Goal: Information Seeking & Learning: Learn about a topic

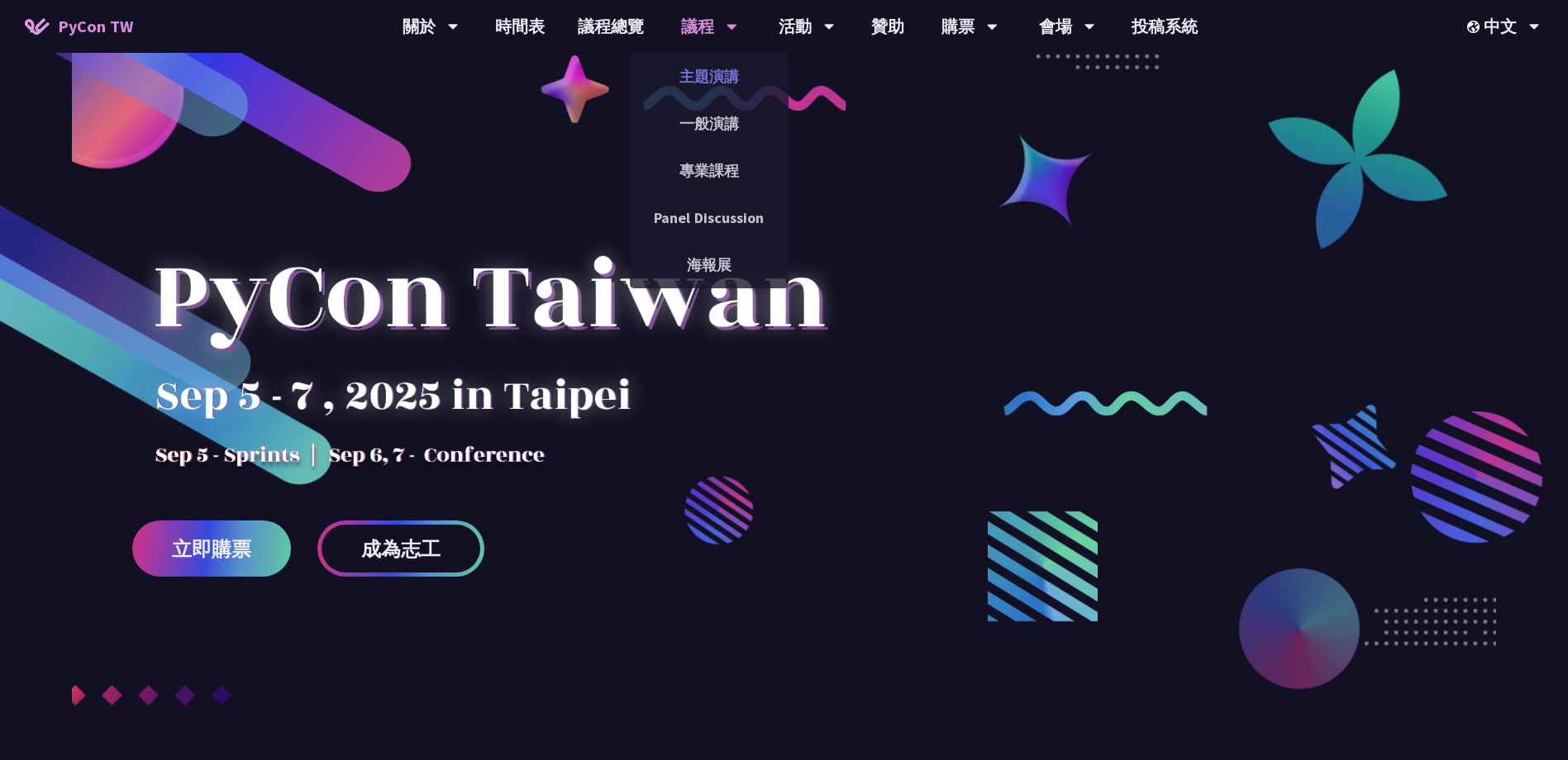
click at [713, 81] on link "主題演講" at bounding box center [709, 77] width 159 height 39
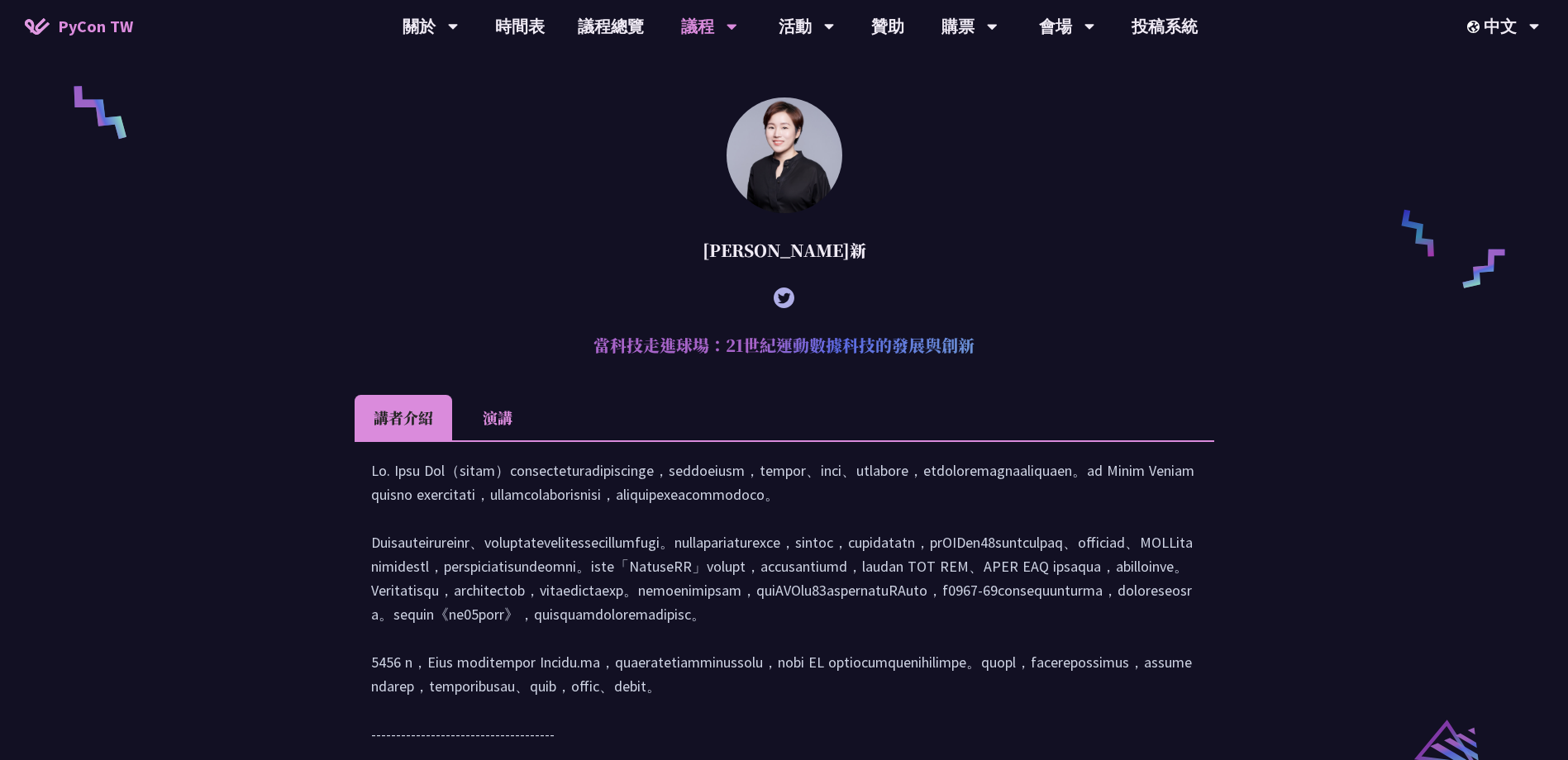
scroll to position [1060, 0]
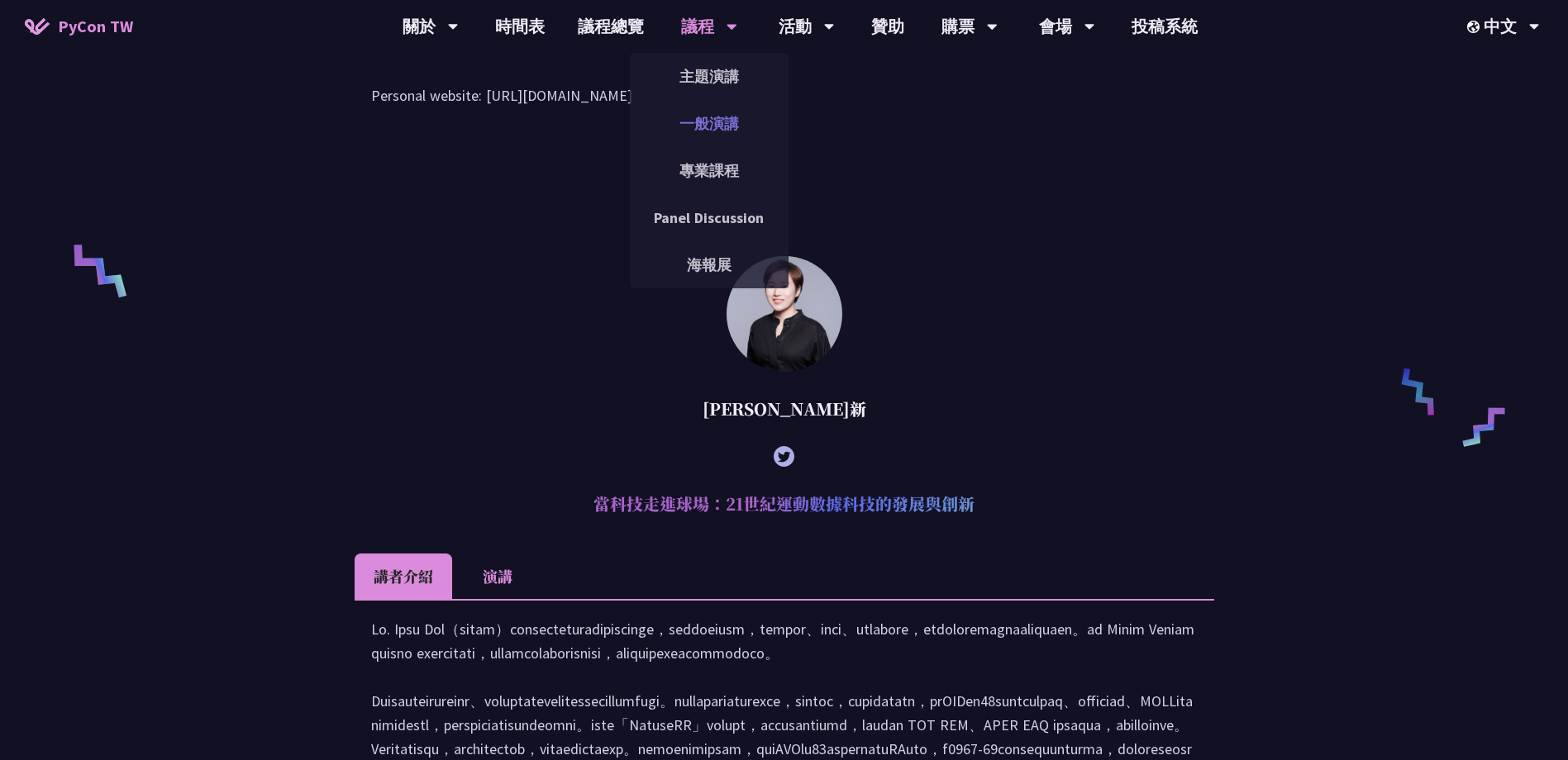
click at [719, 117] on link "一般演講" at bounding box center [709, 123] width 159 height 39
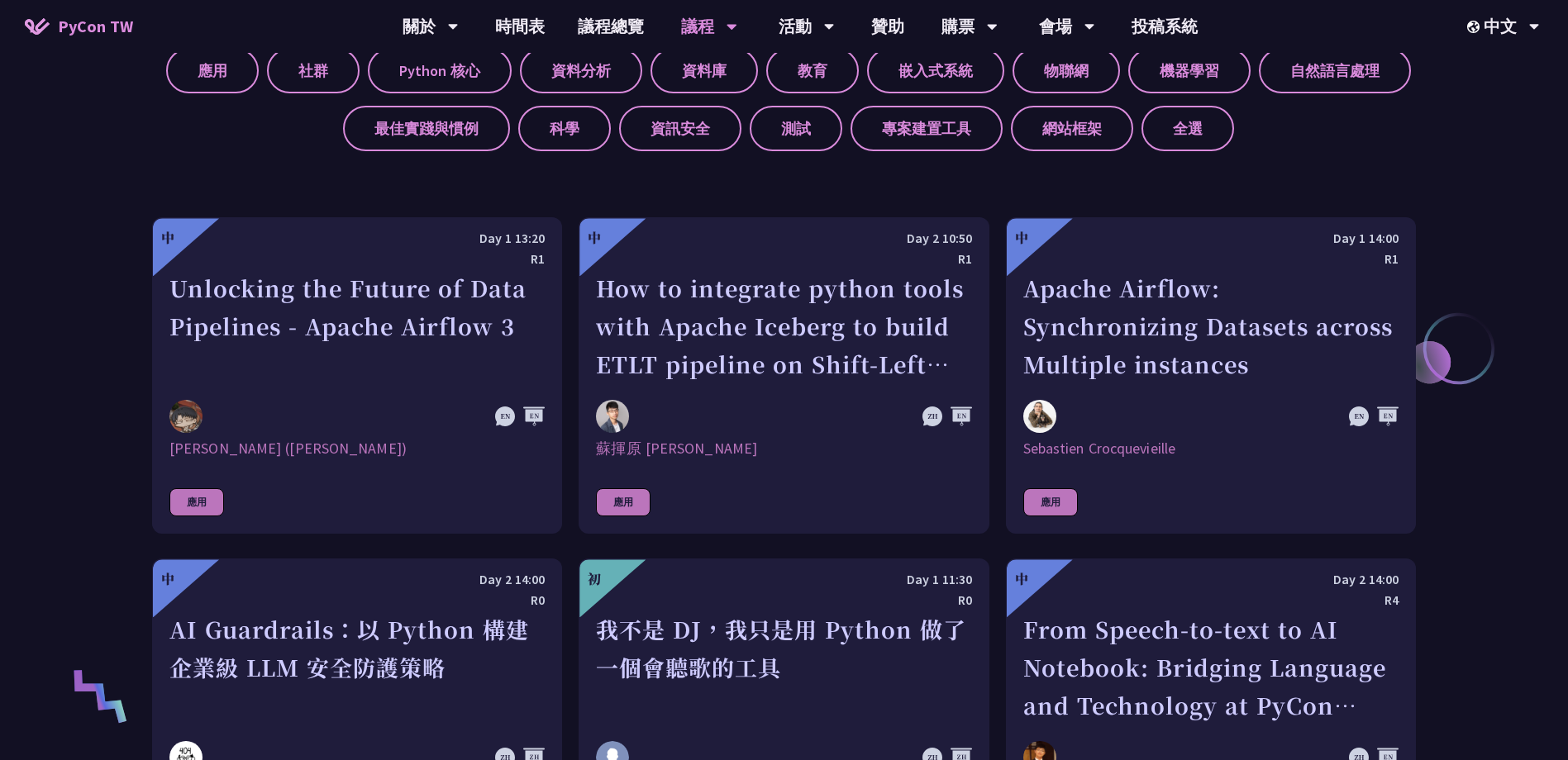
scroll to position [744, 0]
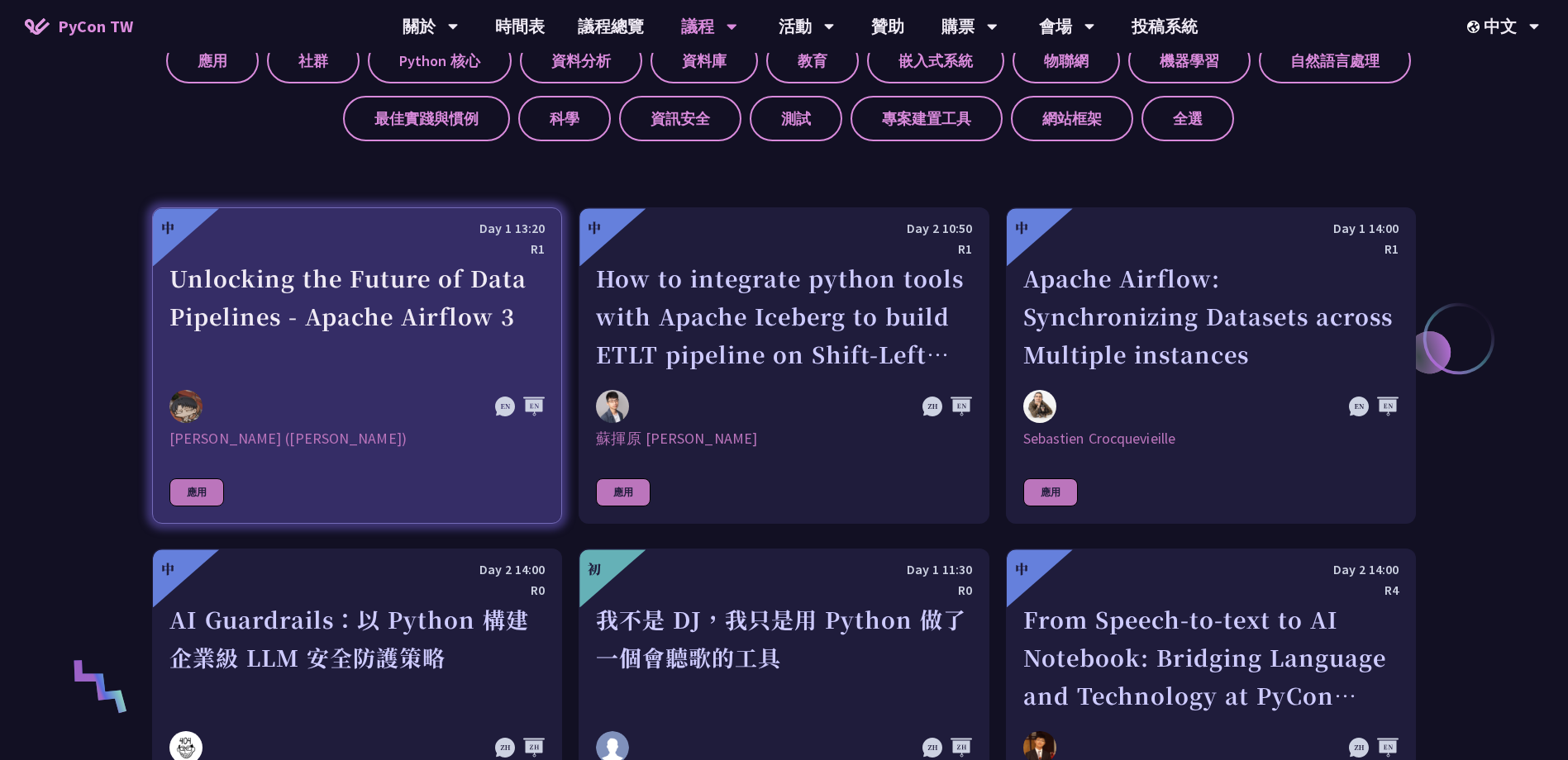
click at [387, 380] on link "中 Day 1 13:20 R1 Unlocking the Future of Data Pipelines - Apache Airflow 3 李唯 (…" at bounding box center [357, 365] width 410 height 316
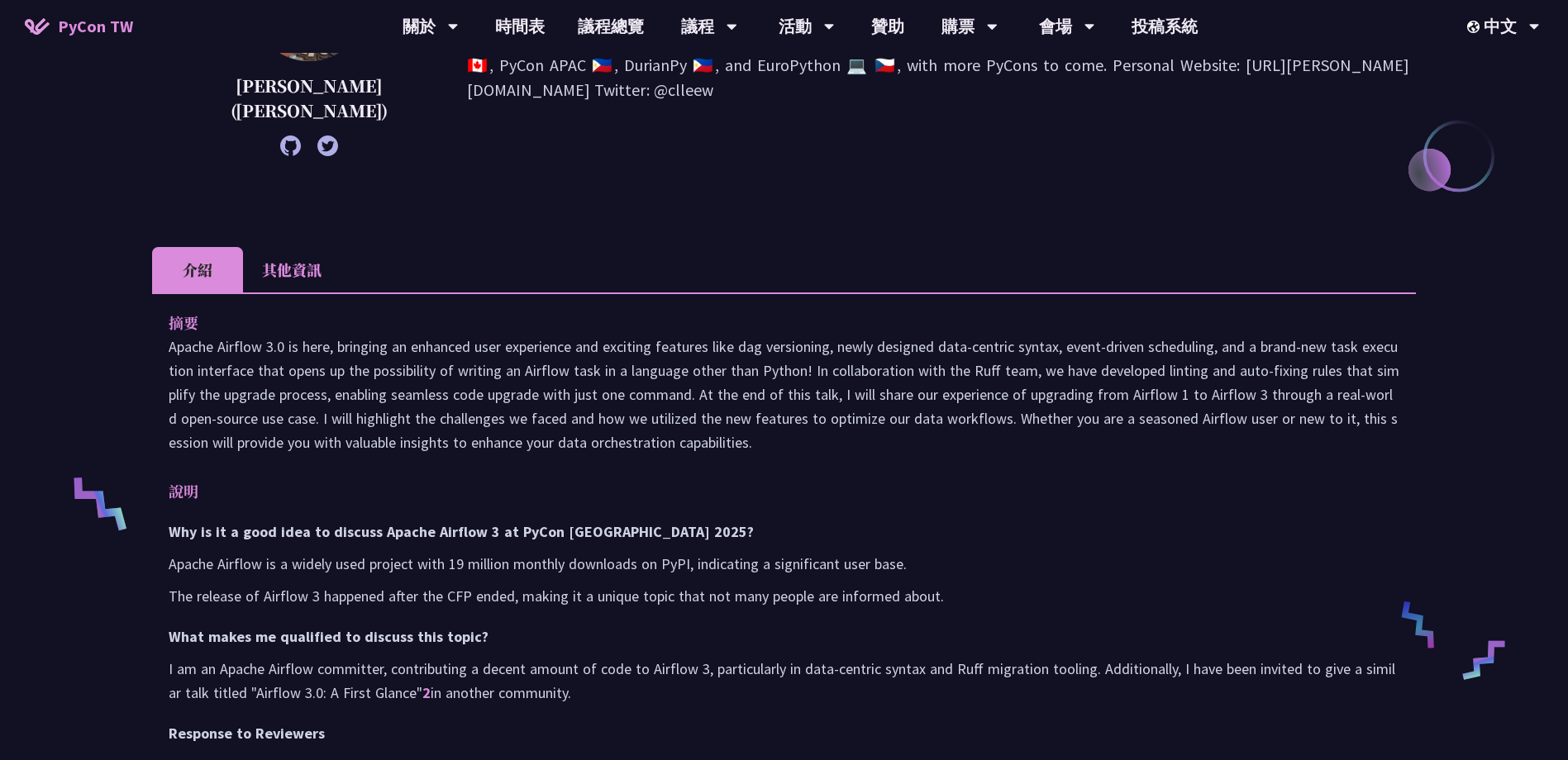
scroll to position [330, 0]
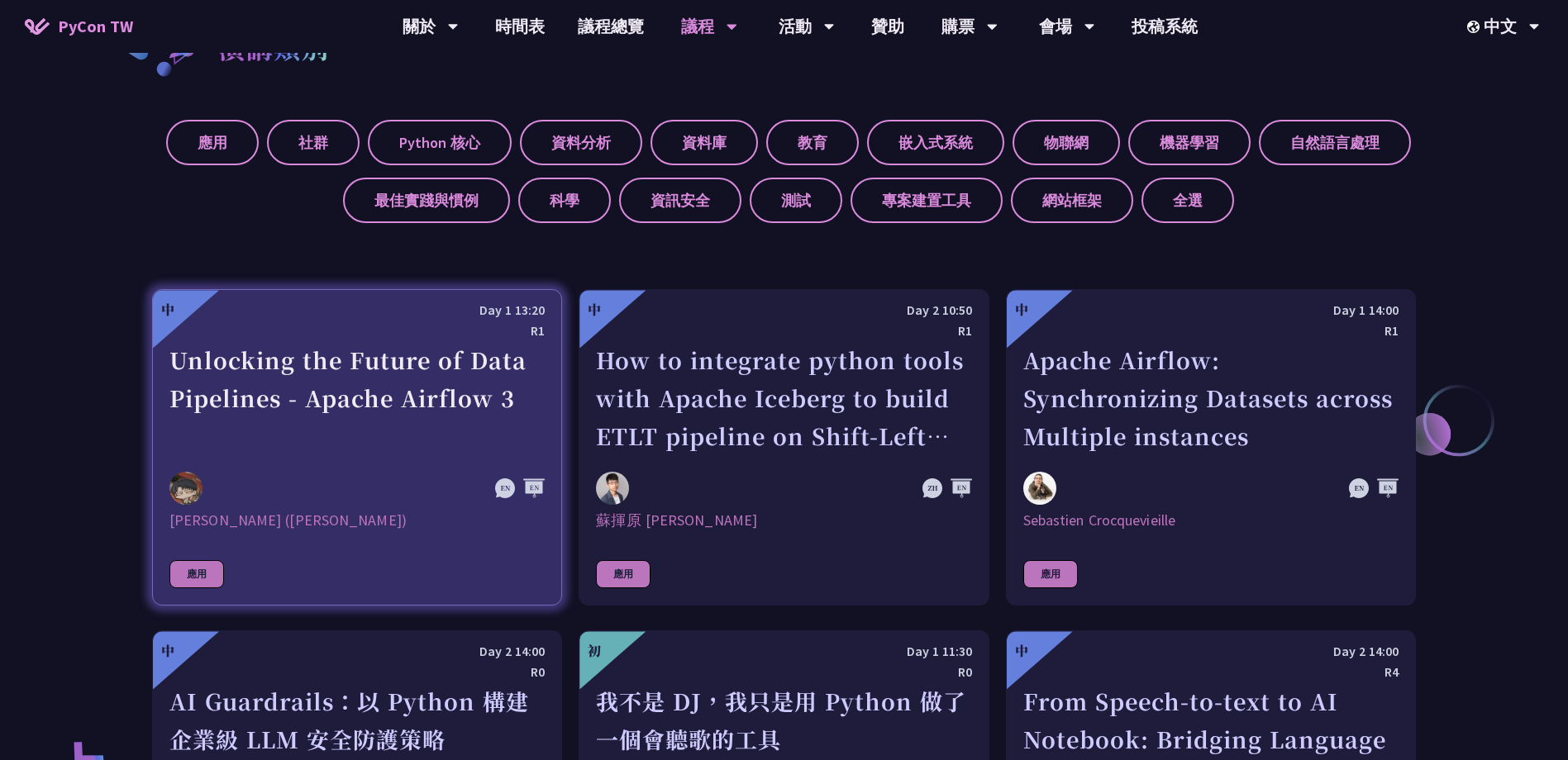
scroll to position [661, 0]
click at [387, 439] on div "Unlocking the Future of Data Pipelines - Apache Airflow 3" at bounding box center [357, 400] width 375 height 114
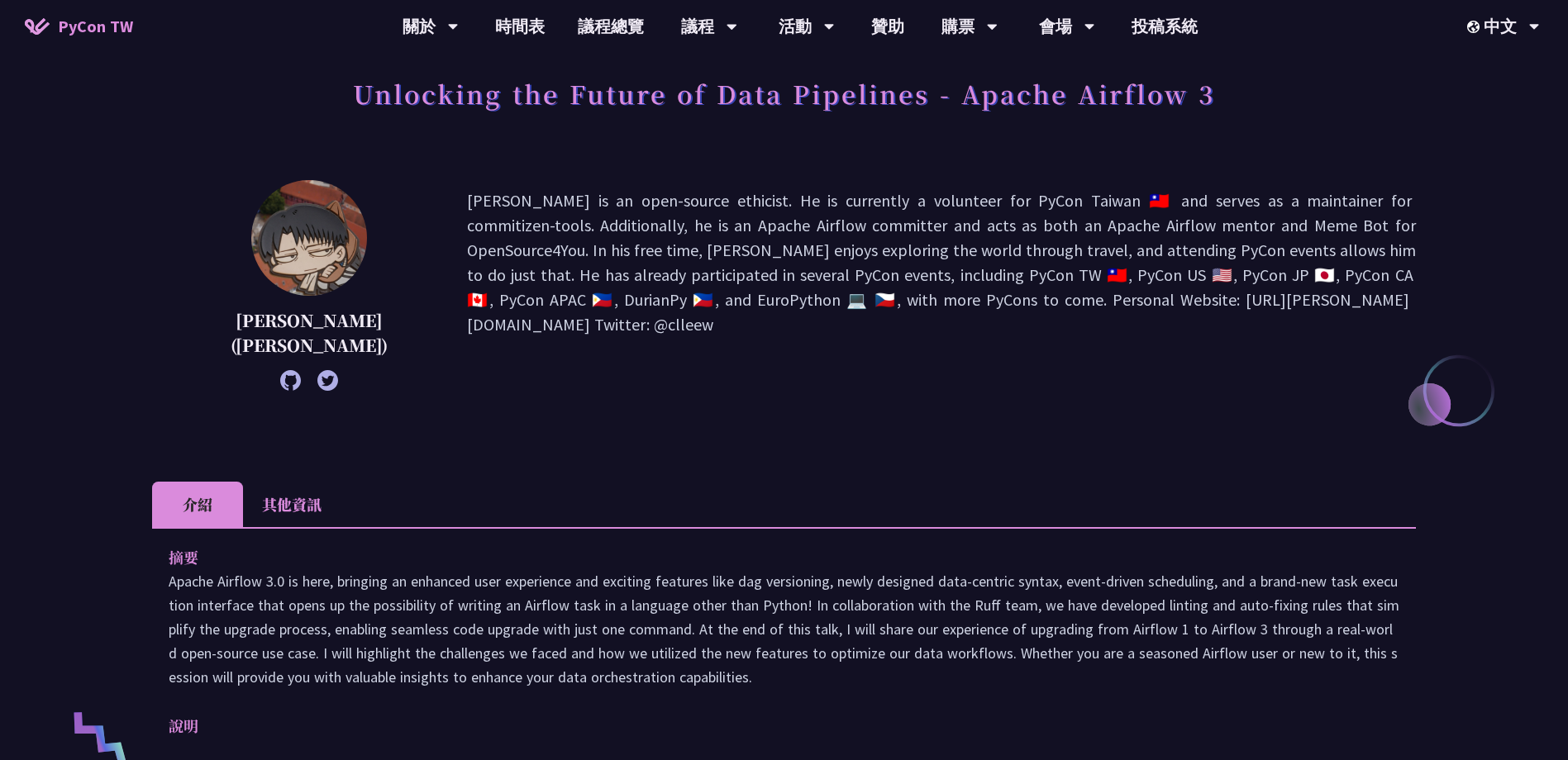
scroll to position [248, 0]
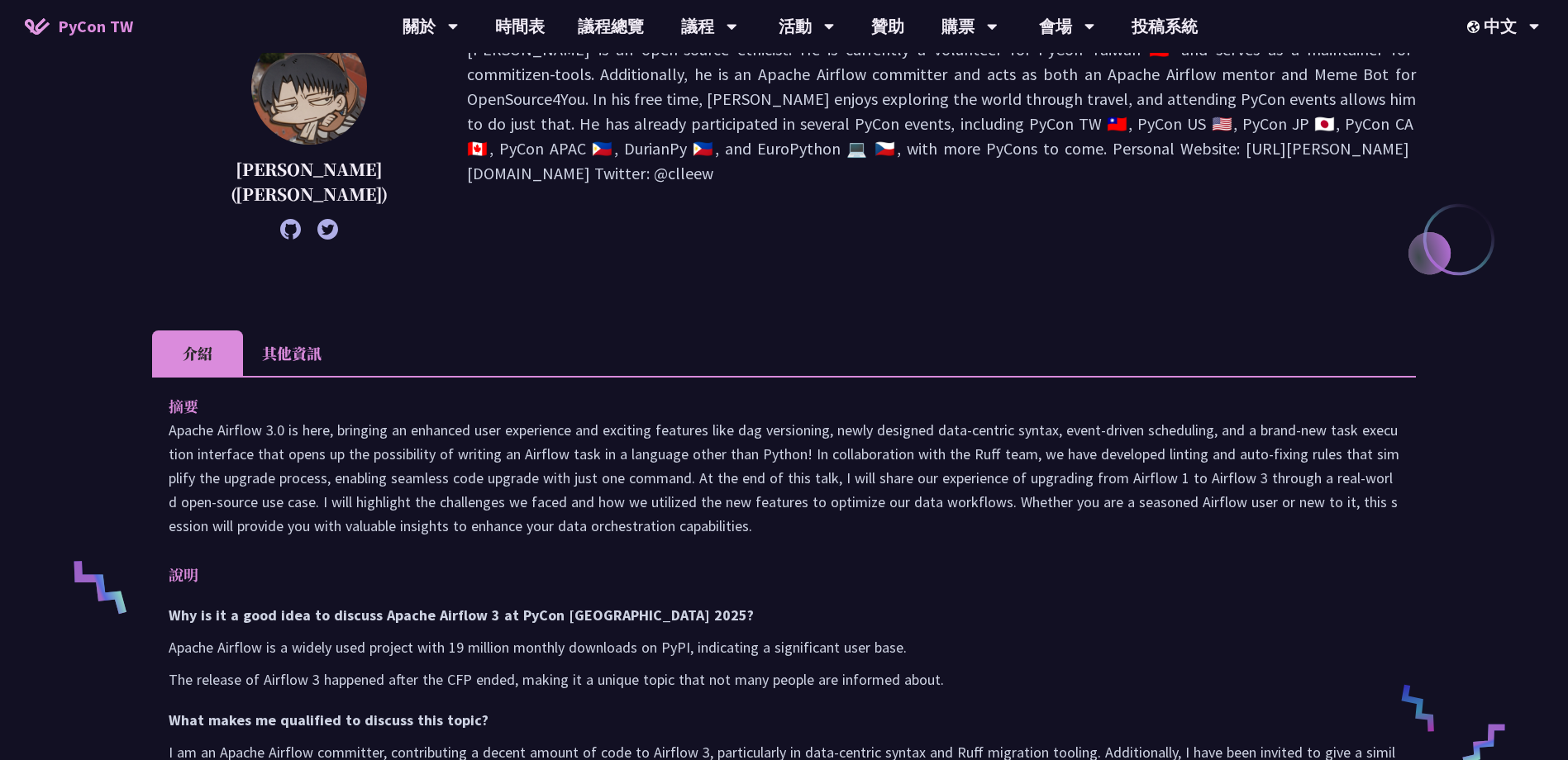
drag, startPoint x: 168, startPoint y: 432, endPoint x: 1262, endPoint y: 522, distance: 1097.7
click at [197, 435] on p "Apache Airflow 3.0 is here, bringing an enhanced user experience and exciting f…" at bounding box center [783, 478] width 1231 height 120
drag, startPoint x: 212, startPoint y: 430, endPoint x: 169, endPoint y: 433, distance: 43.1
click at [169, 433] on p "Apache Airflow 3.0 is here, bringing an enhanced user experience and exciting f…" at bounding box center [783, 478] width 1231 height 120
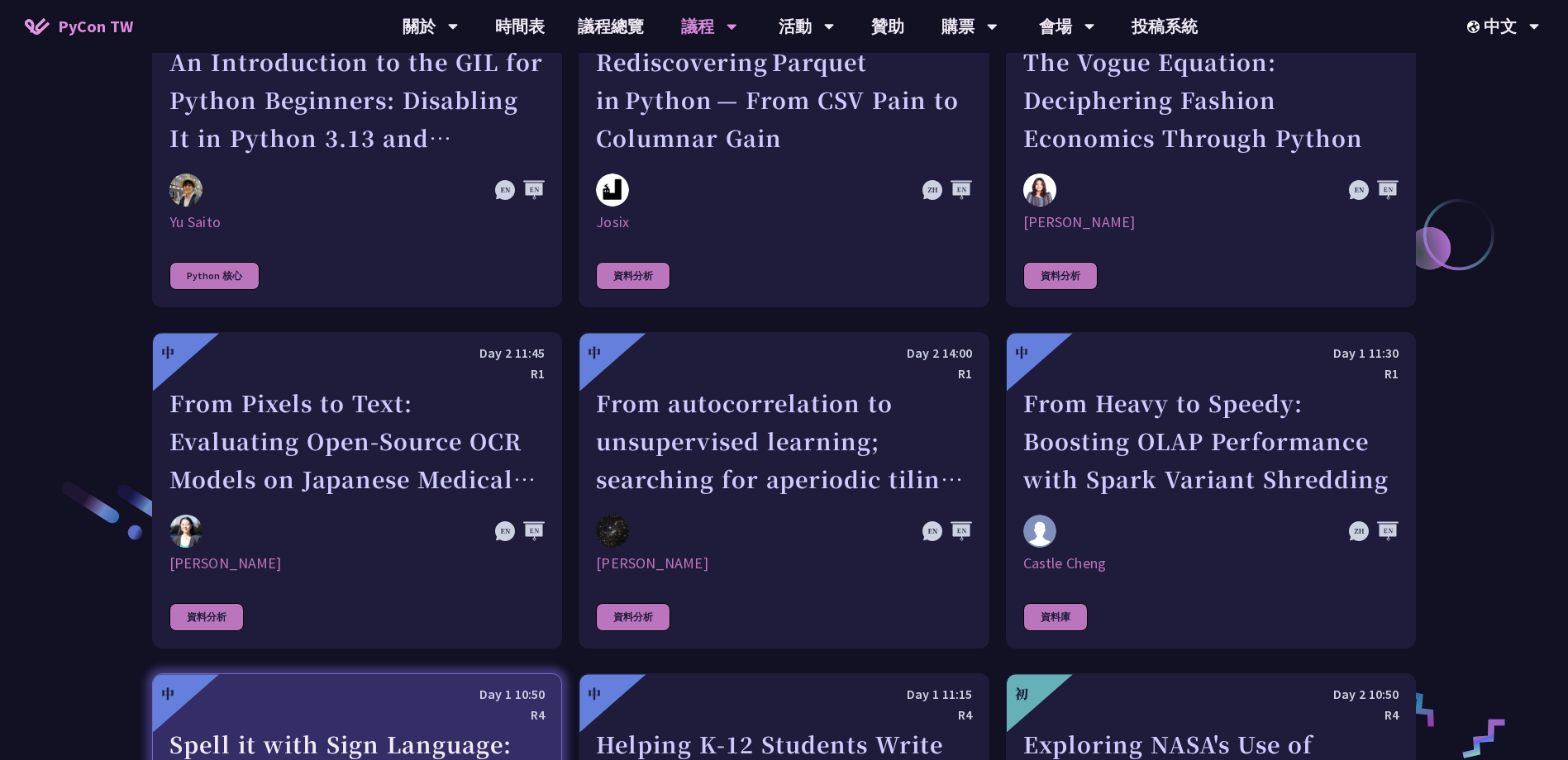
scroll to position [2562, 0]
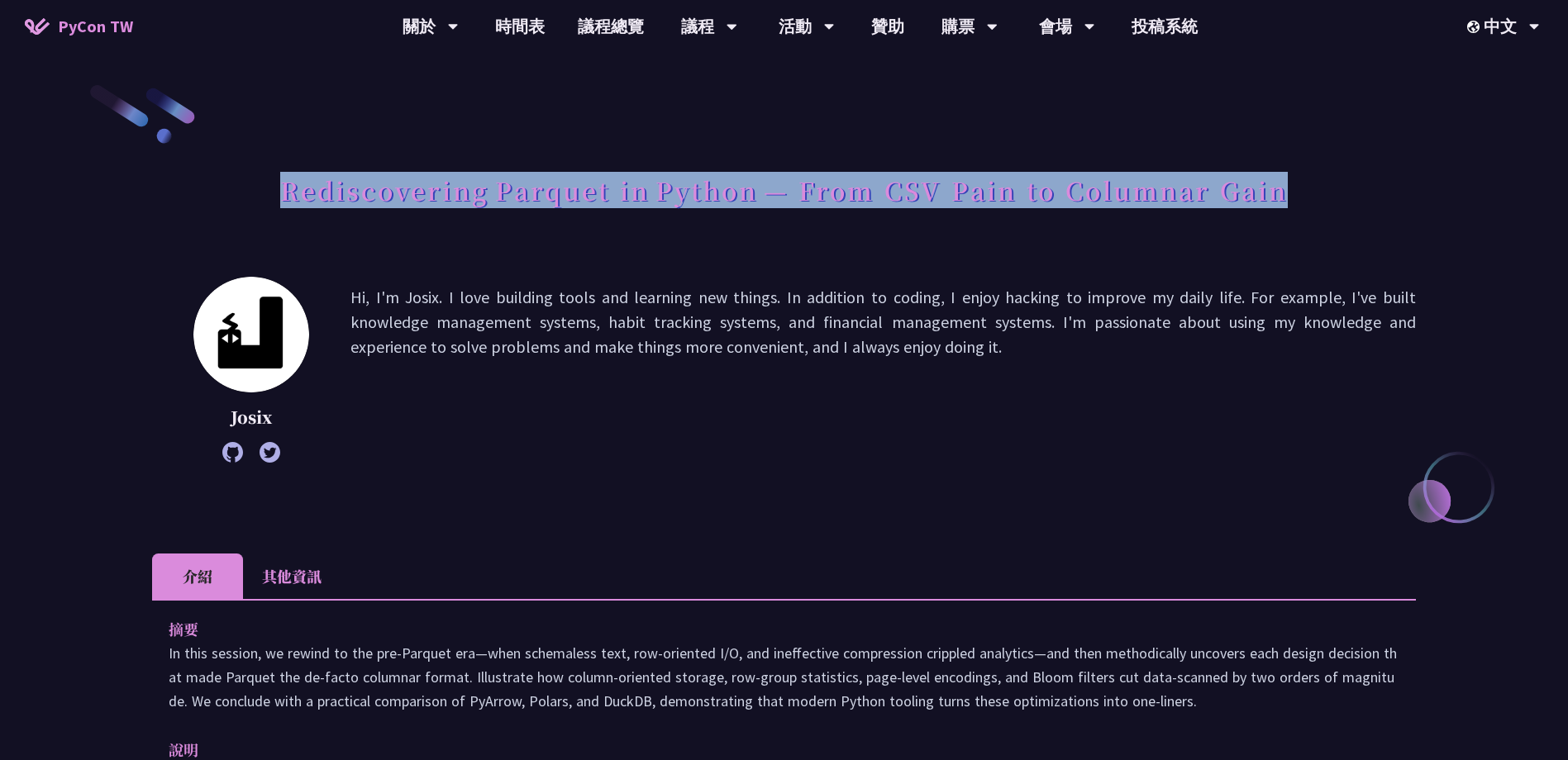
drag, startPoint x: 300, startPoint y: 194, endPoint x: 1282, endPoint y: 195, distance: 982.0
click at [1282, 195] on h1 "Rediscovering Parquet in Python — From CSV Pain to Columnar Gain" at bounding box center [784, 190] width 1008 height 49
copy h1 "Rediscovering Parquet in Python — From CSV Pain to Columnar Gain"
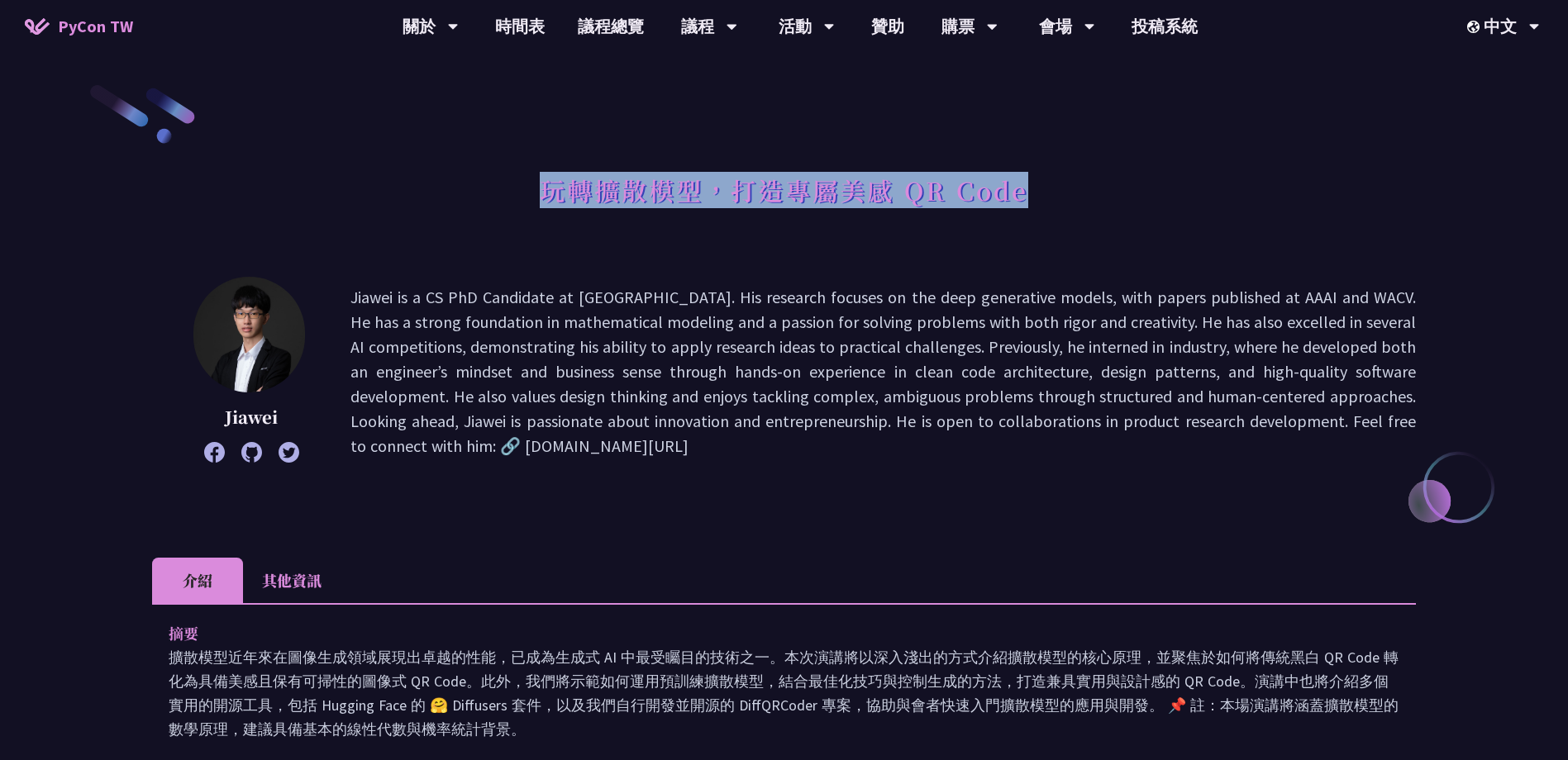
click at [1021, 193] on h1 "玩轉擴散模型，打造專屬美感 QR Code" at bounding box center [784, 190] width 489 height 49
drag, startPoint x: 1021, startPoint y: 193, endPoint x: 904, endPoint y: 190, distance: 117.0
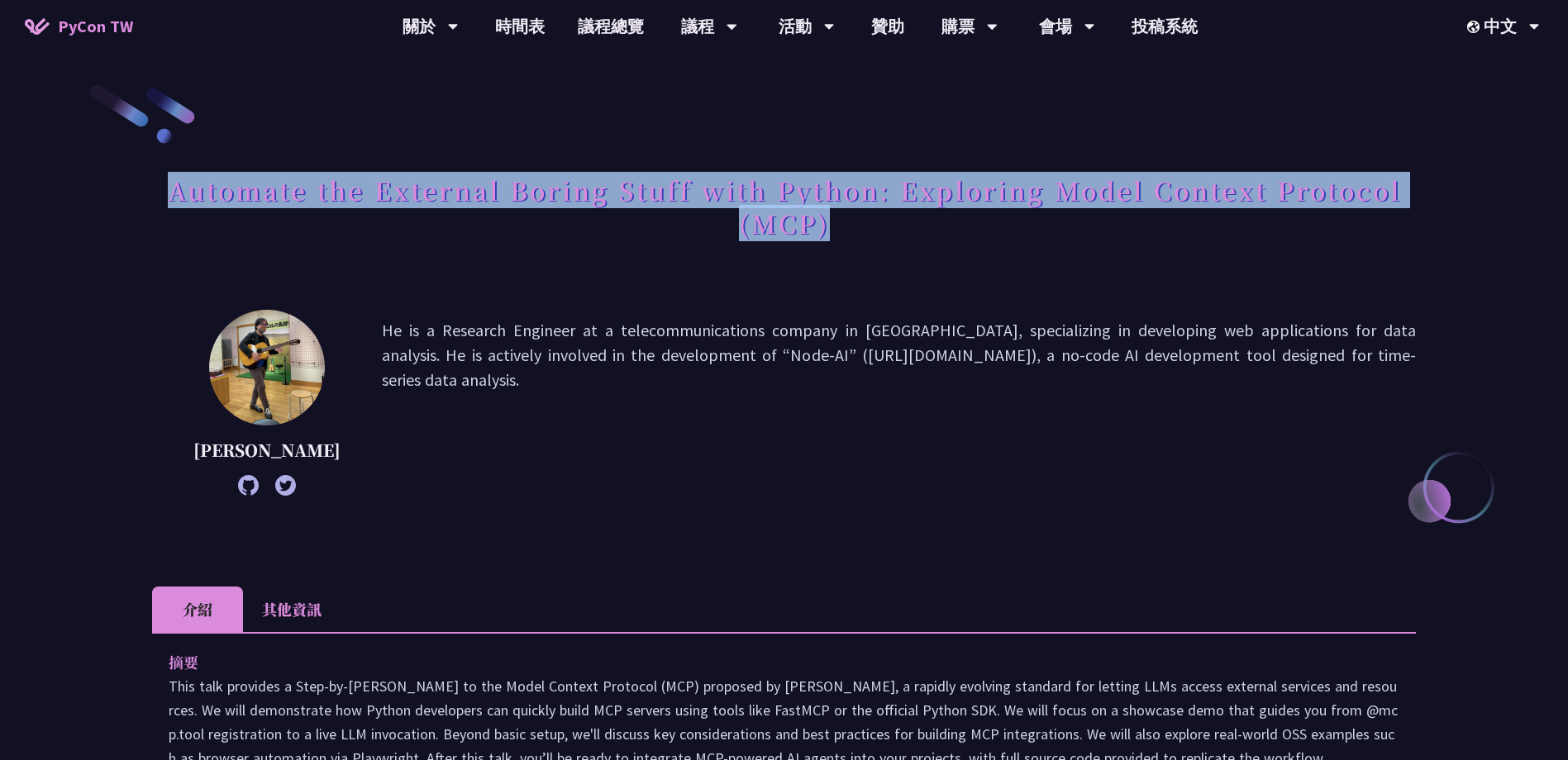
drag, startPoint x: 175, startPoint y: 195, endPoint x: 826, endPoint y: 225, distance: 651.7
click at [826, 225] on h1 "Automate the External Boring Stuff with Python: Exploring Model Context Protoco…" at bounding box center [784, 207] width 1264 height 83
drag, startPoint x: 826, startPoint y: 225, endPoint x: 703, endPoint y: 188, distance: 128.4
copy h1 "Automate the External Boring Stuff with Python: Exploring Model Context Protoco…"
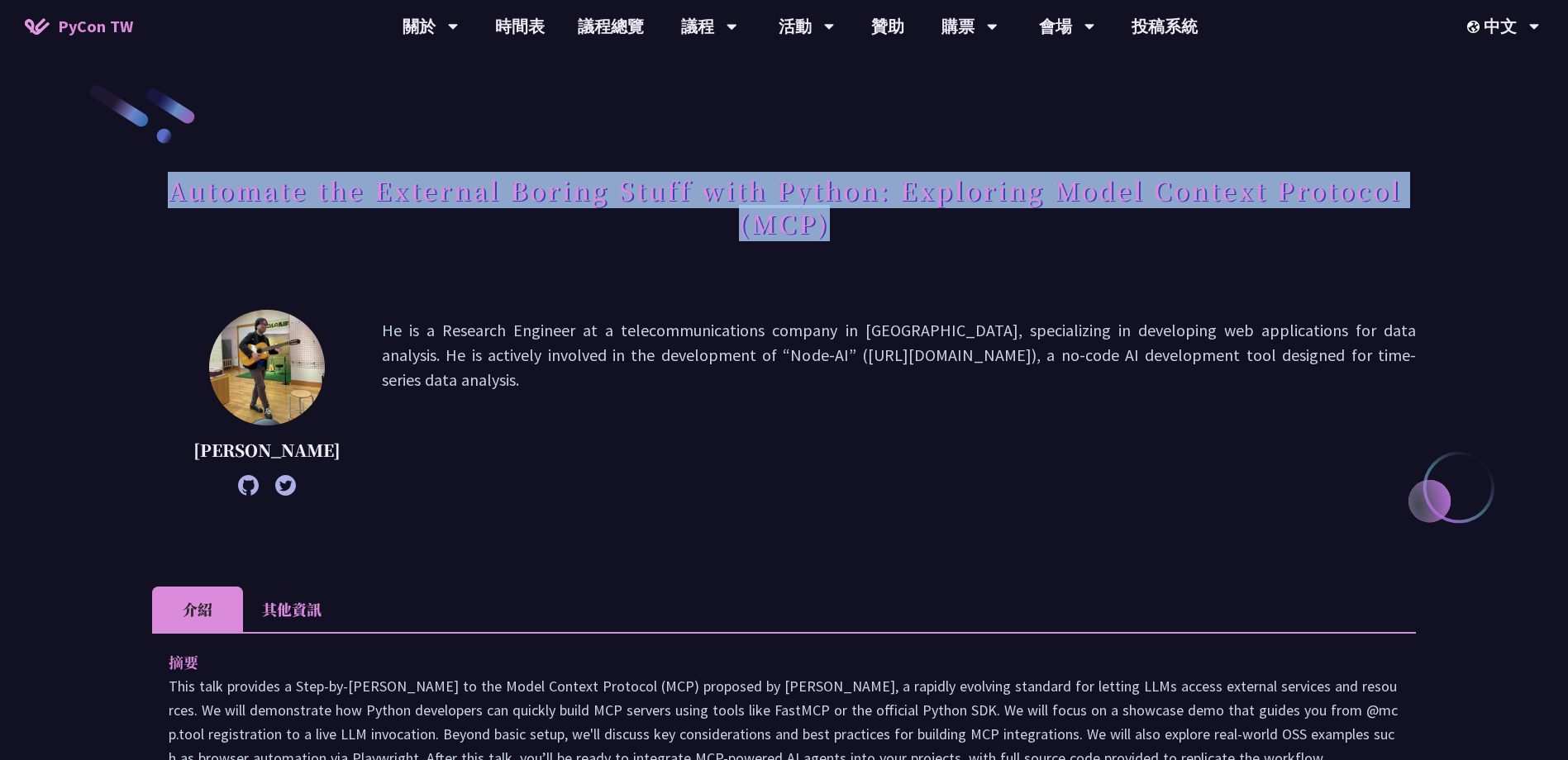
drag, startPoint x: 828, startPoint y: 229, endPoint x: 169, endPoint y: 189, distance: 660.2
click at [169, 189] on h1 "Automate the External Boring Stuff with Python: Exploring Model Context Protoco…" at bounding box center [784, 207] width 1264 height 83
copy h1 "Automate the External Boring Stuff with Python: Exploring Model Context Protoco…"
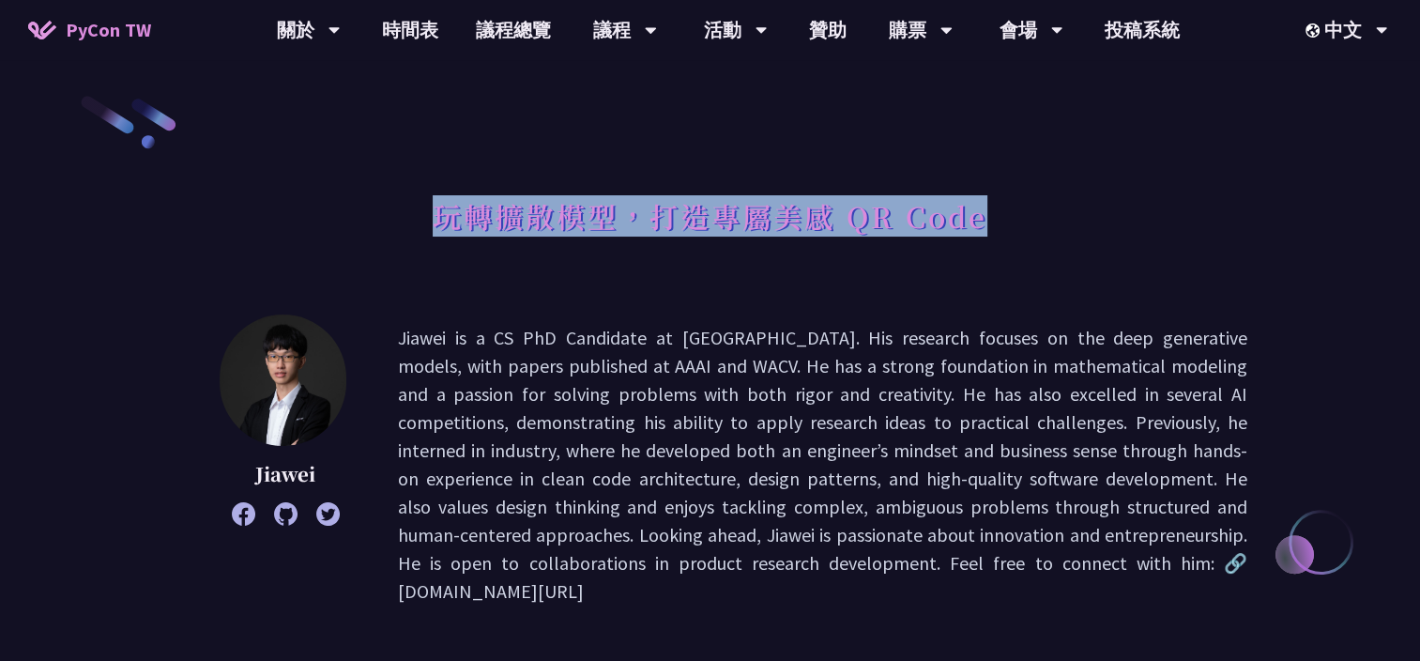
drag, startPoint x: 443, startPoint y: 218, endPoint x: 980, endPoint y: 224, distance: 536.9
click at [980, 224] on h1 "玩轉擴散模型，打造專屬美感 QR Code" at bounding box center [710, 216] width 555 height 56
copy h1 "玩轉擴散模型，打造專屬美感 QR Code"
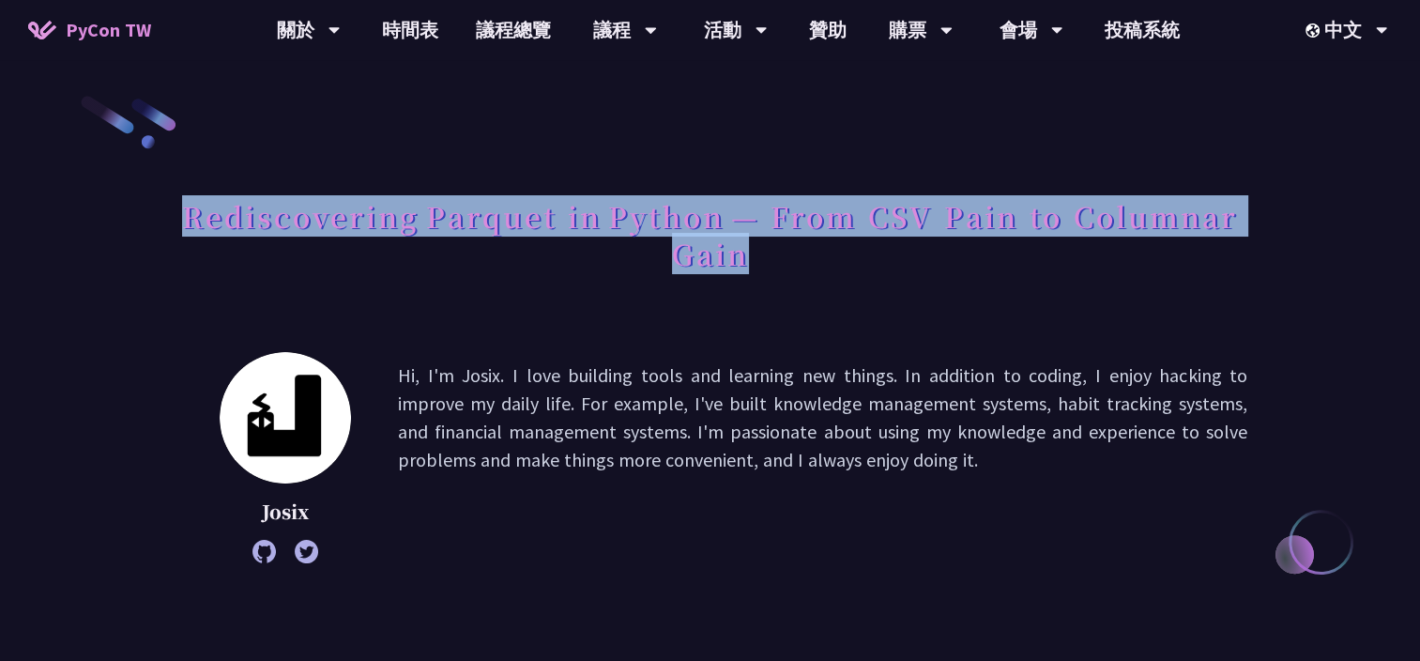
click at [740, 269] on h1 "Rediscovering Parquet in Python — From CSV Pain to Columnar Gain" at bounding box center [710, 235] width 1075 height 94
drag, startPoint x: 740, startPoint y: 269, endPoint x: 715, endPoint y: 257, distance: 28.1
